Goal: Understand site structure: Understand site structure

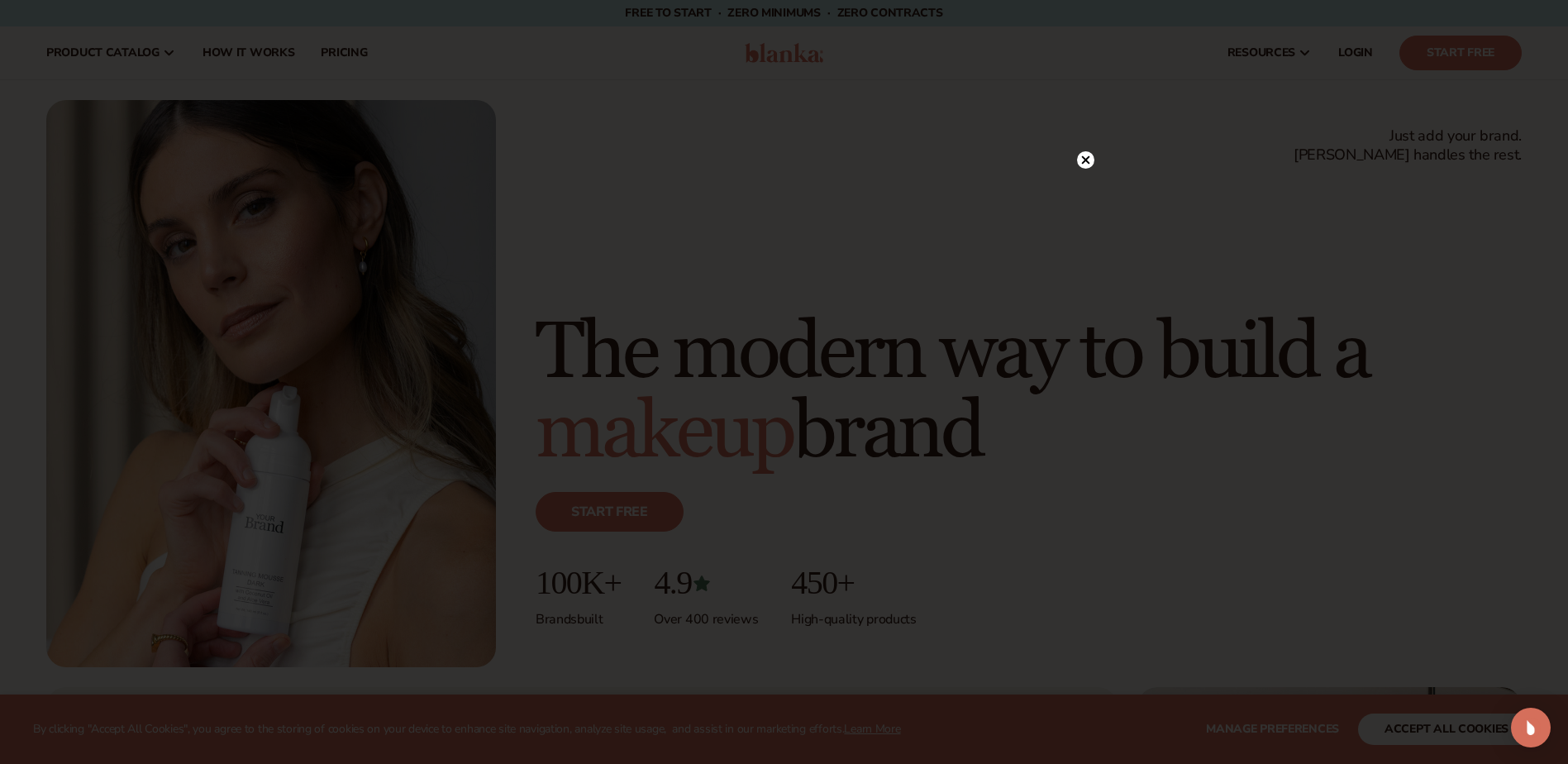
click at [1081, 158] on circle at bounding box center [1086, 160] width 17 height 17
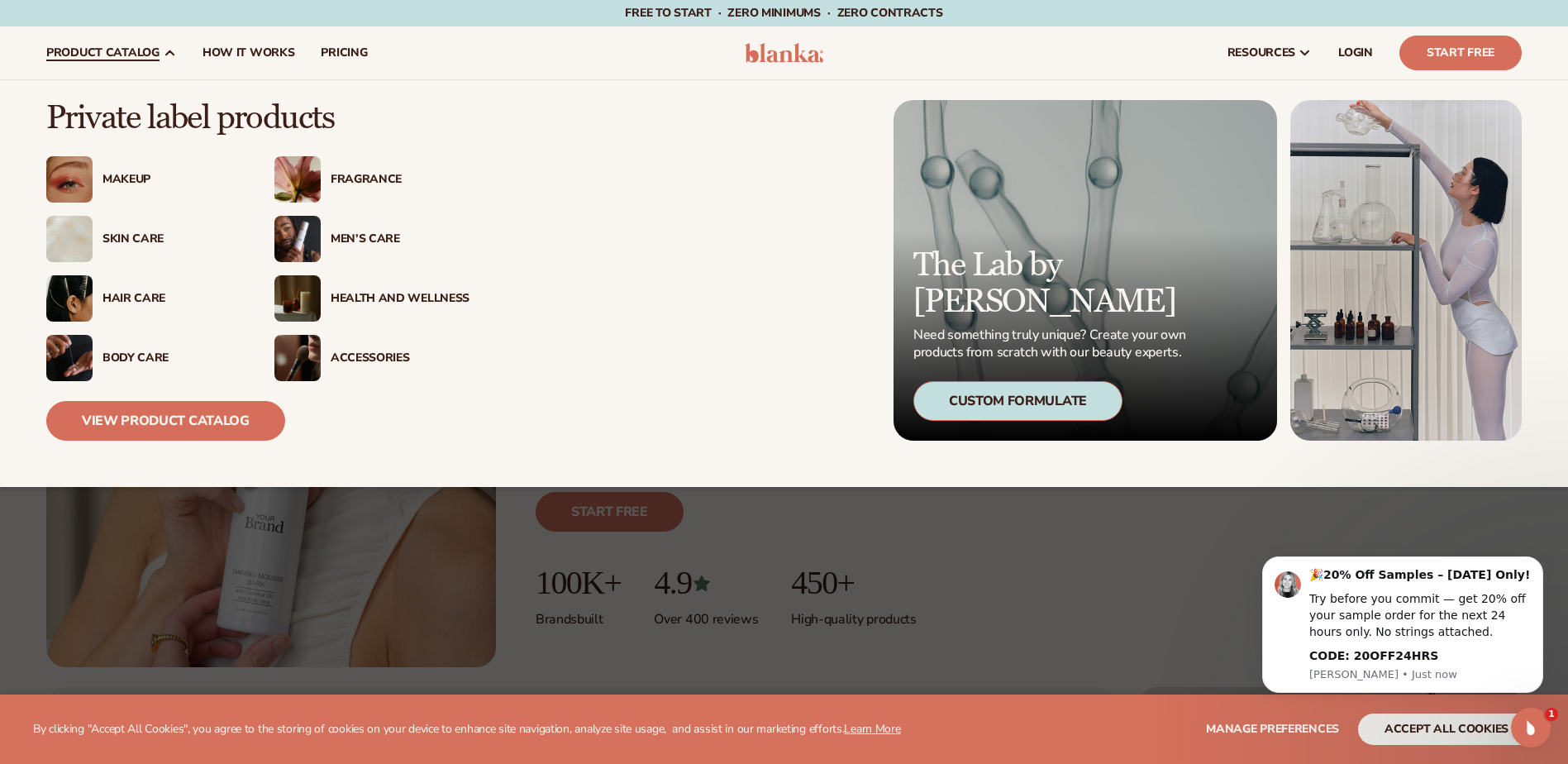
click at [365, 292] on div "Health And Wellness" at bounding box center [400, 298] width 139 height 14
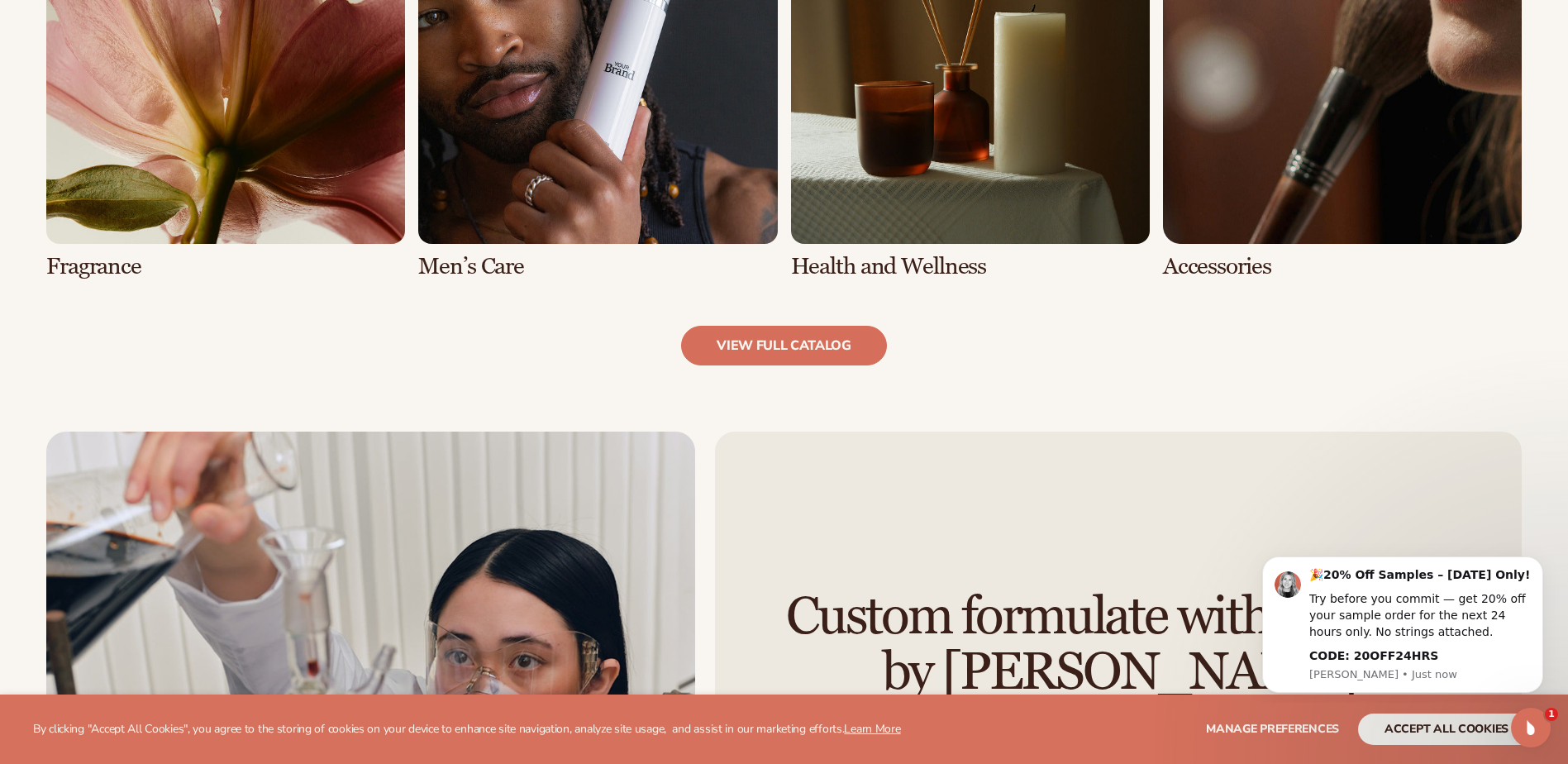
scroll to position [1819, 0]
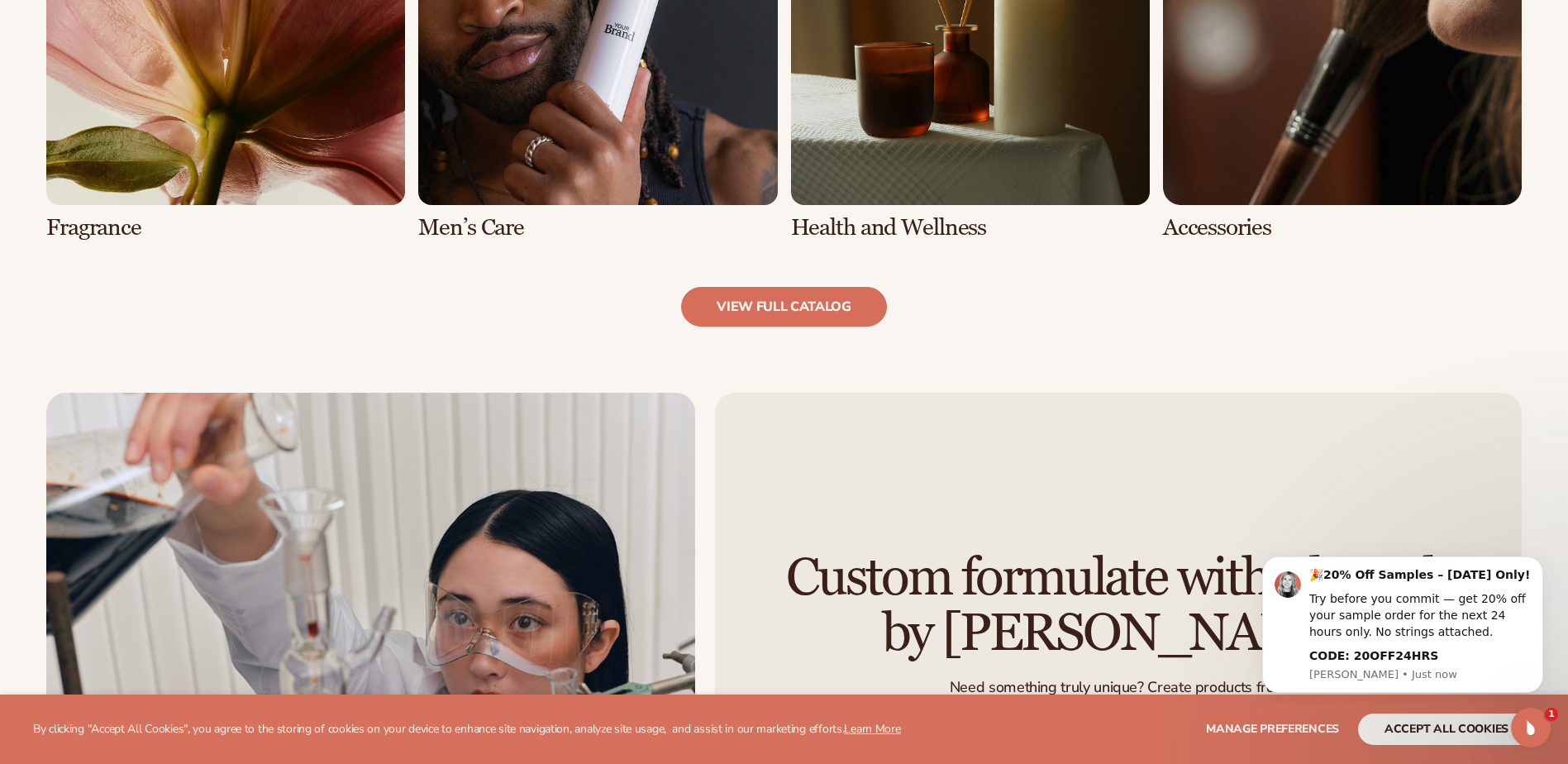
click at [903, 171] on link "7 / 8" at bounding box center [970, 43] width 358 height 394
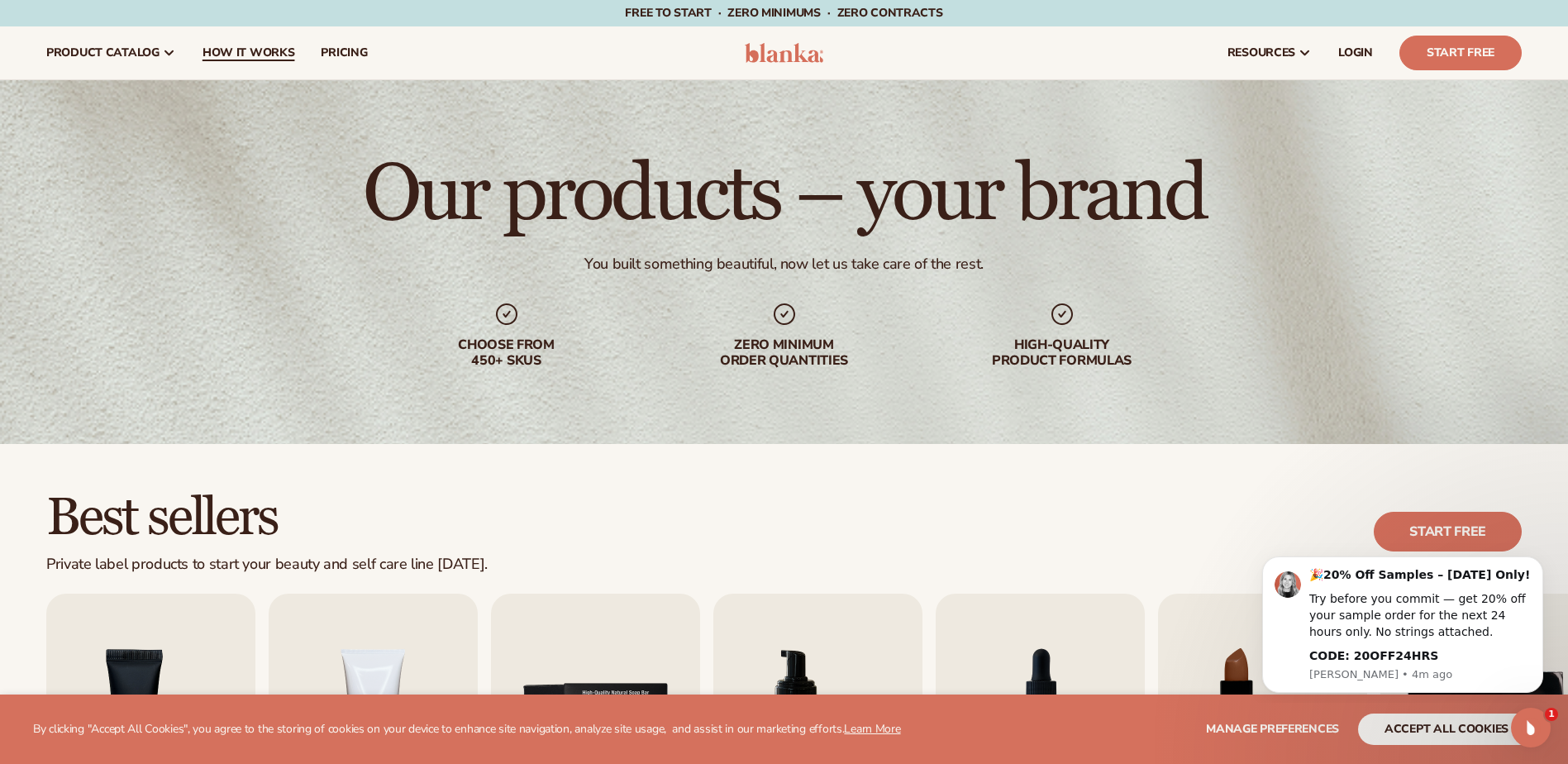
click at [255, 50] on span "How It Works" at bounding box center [249, 52] width 92 height 13
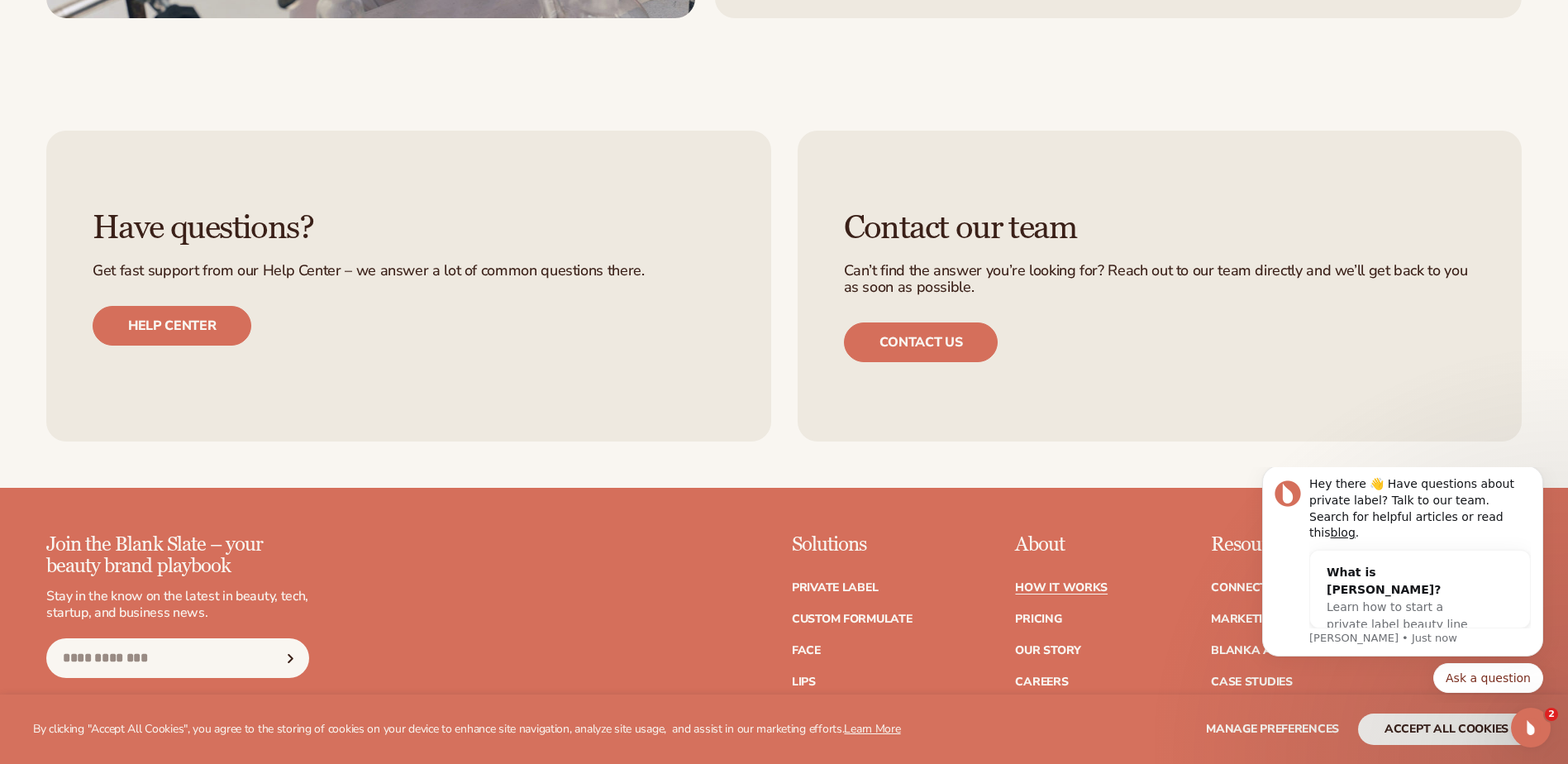
scroll to position [3969, 0]
